Goal: Use online tool/utility: Utilize a website feature to perform a specific function

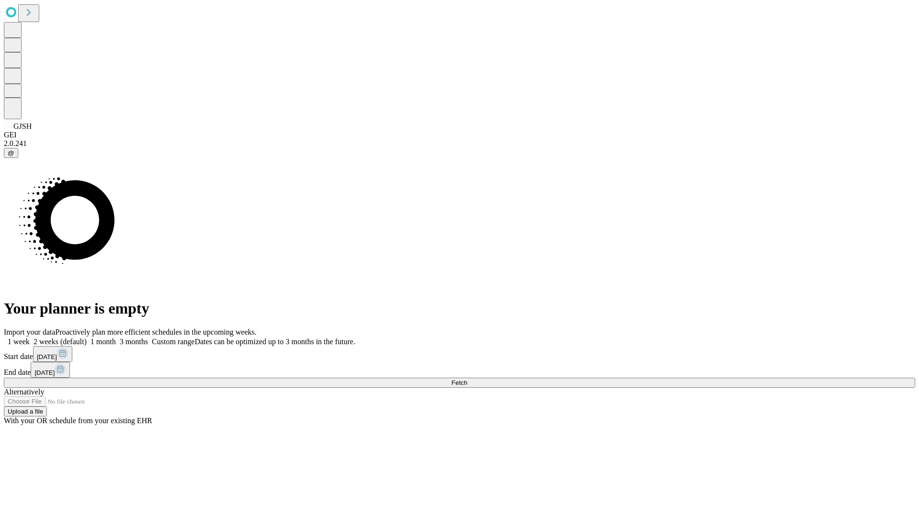
click at [467, 379] on span "Fetch" at bounding box center [459, 382] width 16 height 7
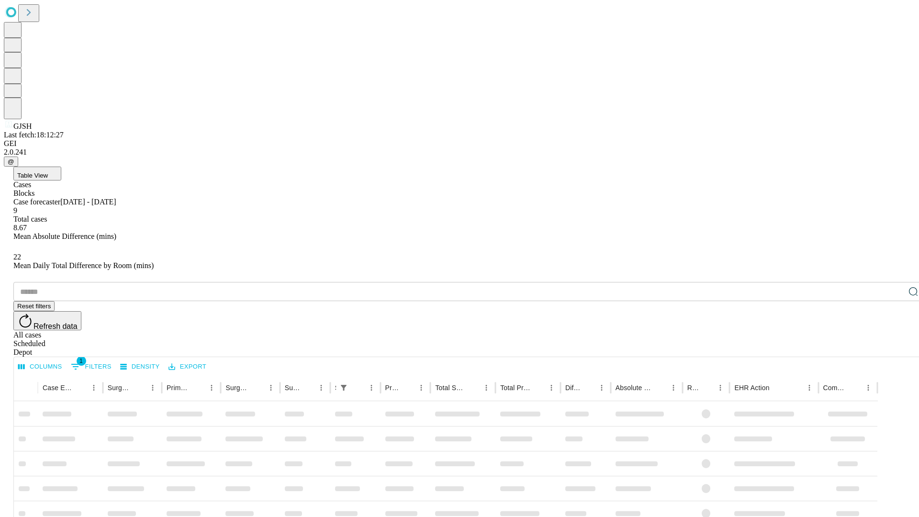
click at [894, 348] on div "Depot" at bounding box center [468, 352] width 911 height 9
